Goal: Task Accomplishment & Management: Manage account settings

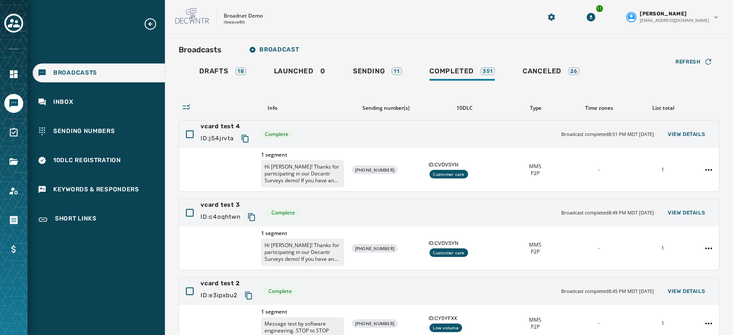
scroll to position [107, 0]
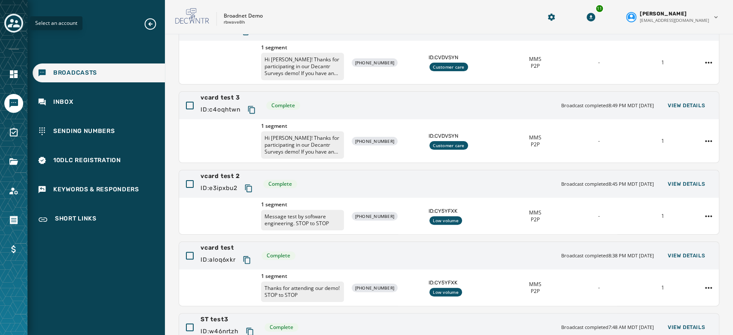
click at [18, 24] on icon "Toggle account select drawer" at bounding box center [14, 23] width 12 height 12
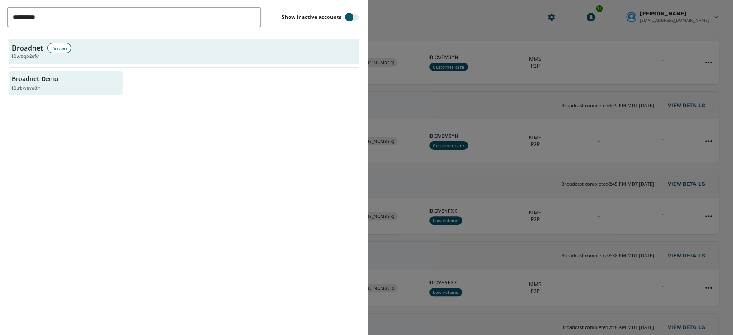
click at [402, 30] on div at bounding box center [366, 167] width 733 height 335
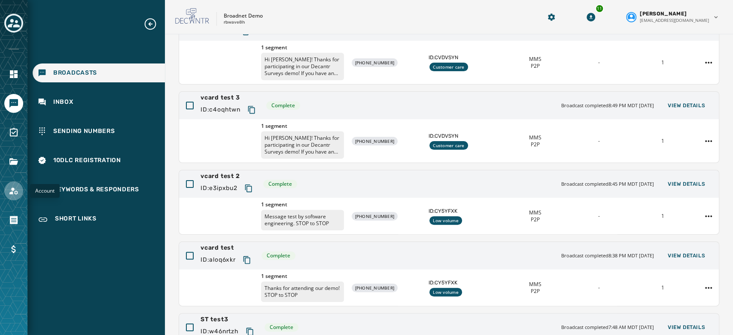
click at [9, 187] on icon "Navigate to Account" at bounding box center [14, 191] width 10 height 10
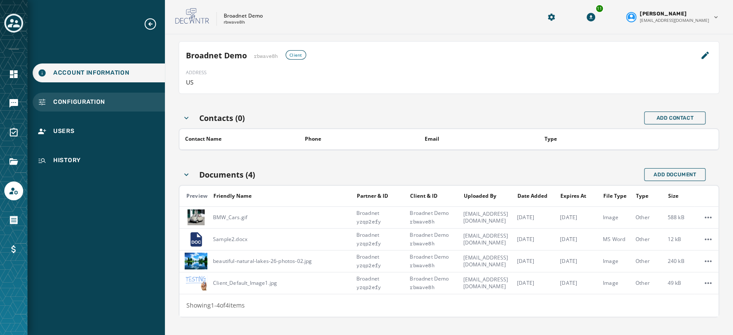
click at [73, 102] on span "Configuration" at bounding box center [79, 102] width 52 height 9
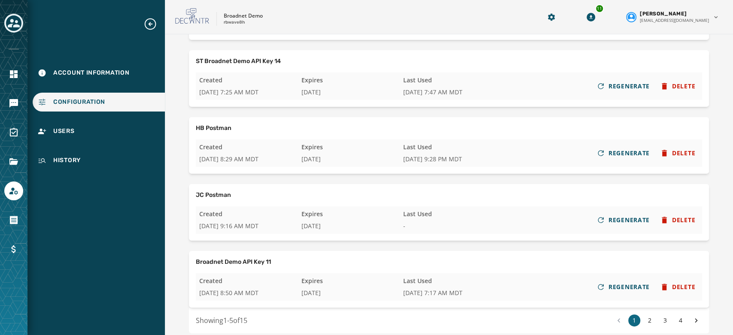
scroll to position [144, 0]
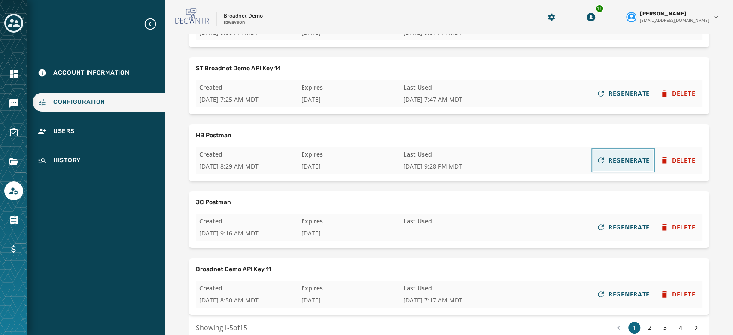
click at [608, 164] on span "REGENERATE" at bounding box center [628, 160] width 41 height 9
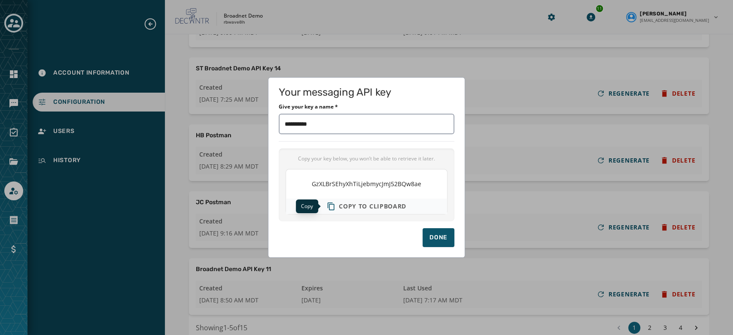
click at [332, 210] on icon "Copy text to clipboard" at bounding box center [331, 206] width 9 height 9
click at [337, 123] on input "Give your key a name *" at bounding box center [367, 124] width 176 height 21
type input "**"
click at [448, 236] on button "Done" at bounding box center [438, 237] width 32 height 19
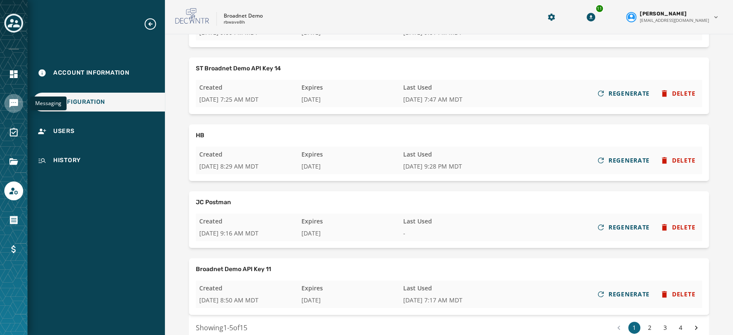
click at [11, 103] on icon "Navigate to Messaging" at bounding box center [13, 103] width 9 height 9
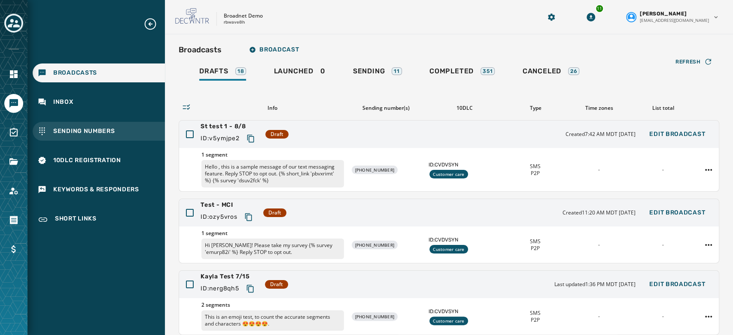
click at [79, 135] on span "Sending Numbers" at bounding box center [84, 131] width 62 height 9
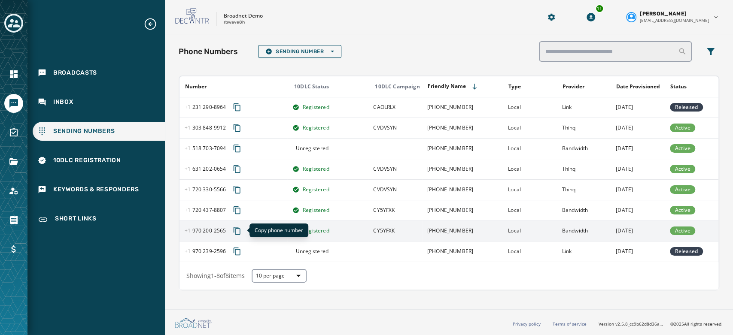
click at [234, 233] on icon "Copy phone number to clipboard" at bounding box center [237, 231] width 7 height 8
click at [17, 187] on icon "Navigate to Account" at bounding box center [14, 191] width 10 height 10
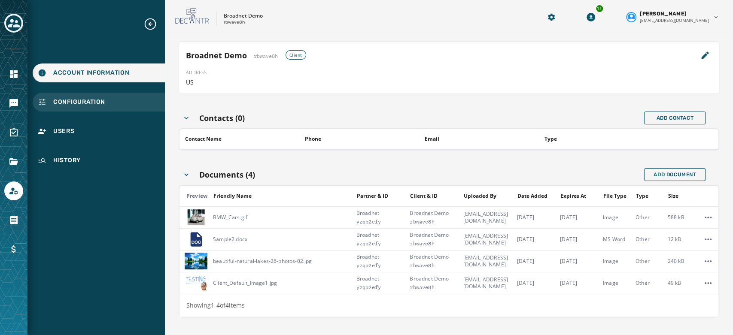
click at [82, 107] on div "Configuration" at bounding box center [99, 102] width 132 height 19
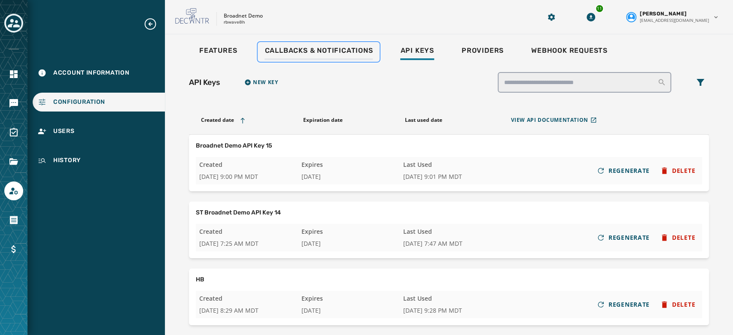
click at [313, 49] on span "Callbacks & Notifications" at bounding box center [318, 50] width 108 height 9
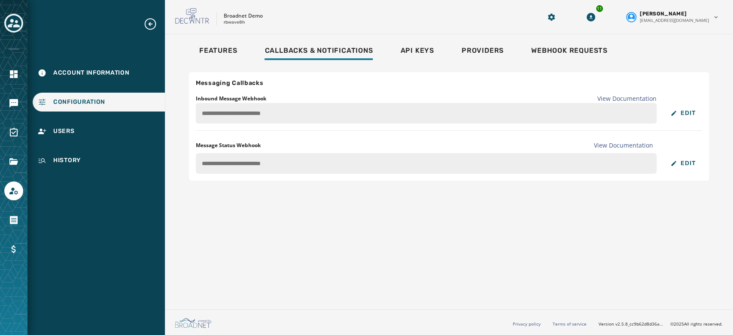
click at [195, 110] on div "**********" at bounding box center [449, 126] width 520 height 109
click at [14, 100] on icon "Navigate to Messaging" at bounding box center [13, 103] width 9 height 9
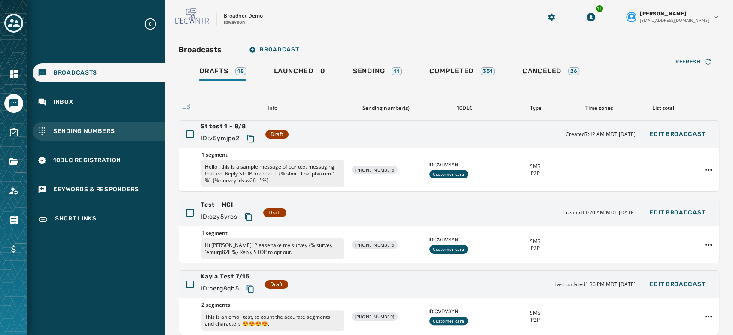
click at [106, 131] on span "Sending Numbers" at bounding box center [84, 131] width 62 height 9
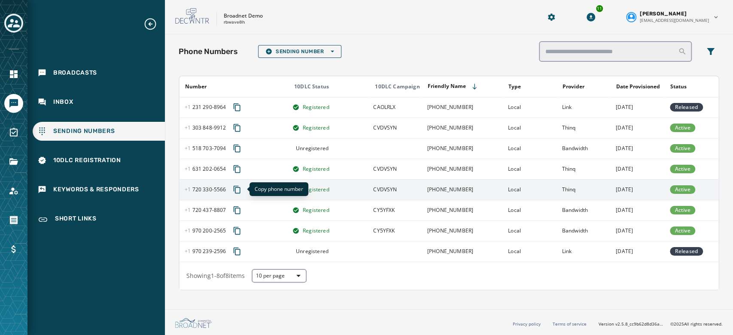
click at [234, 190] on icon "Copy phone number to clipboard" at bounding box center [237, 190] width 7 height 8
click at [238, 189] on icon "Copy phone number to clipboard" at bounding box center [237, 189] width 9 height 9
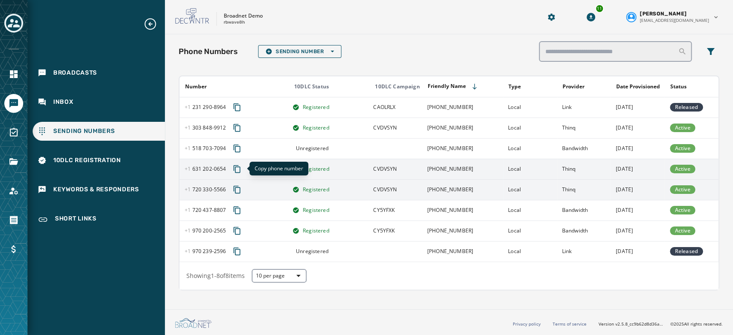
click at [234, 170] on icon "Copy phone number to clipboard" at bounding box center [237, 169] width 7 height 8
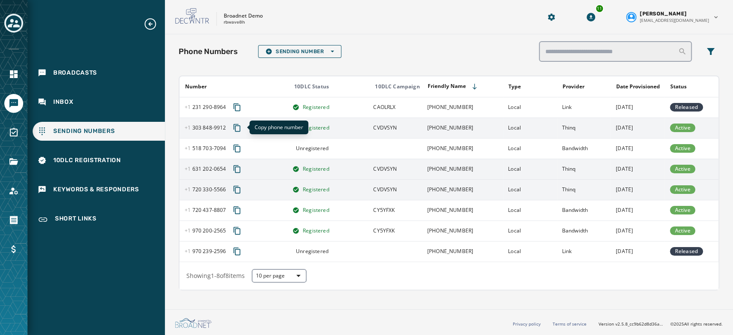
click at [234, 129] on icon "Copy phone number to clipboard" at bounding box center [237, 128] width 9 height 9
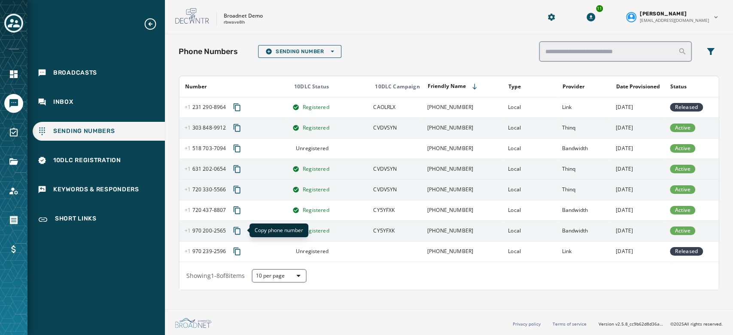
click at [235, 231] on icon "Copy phone number to clipboard" at bounding box center [237, 231] width 9 height 9
